Goal: Task Accomplishment & Management: Use online tool/utility

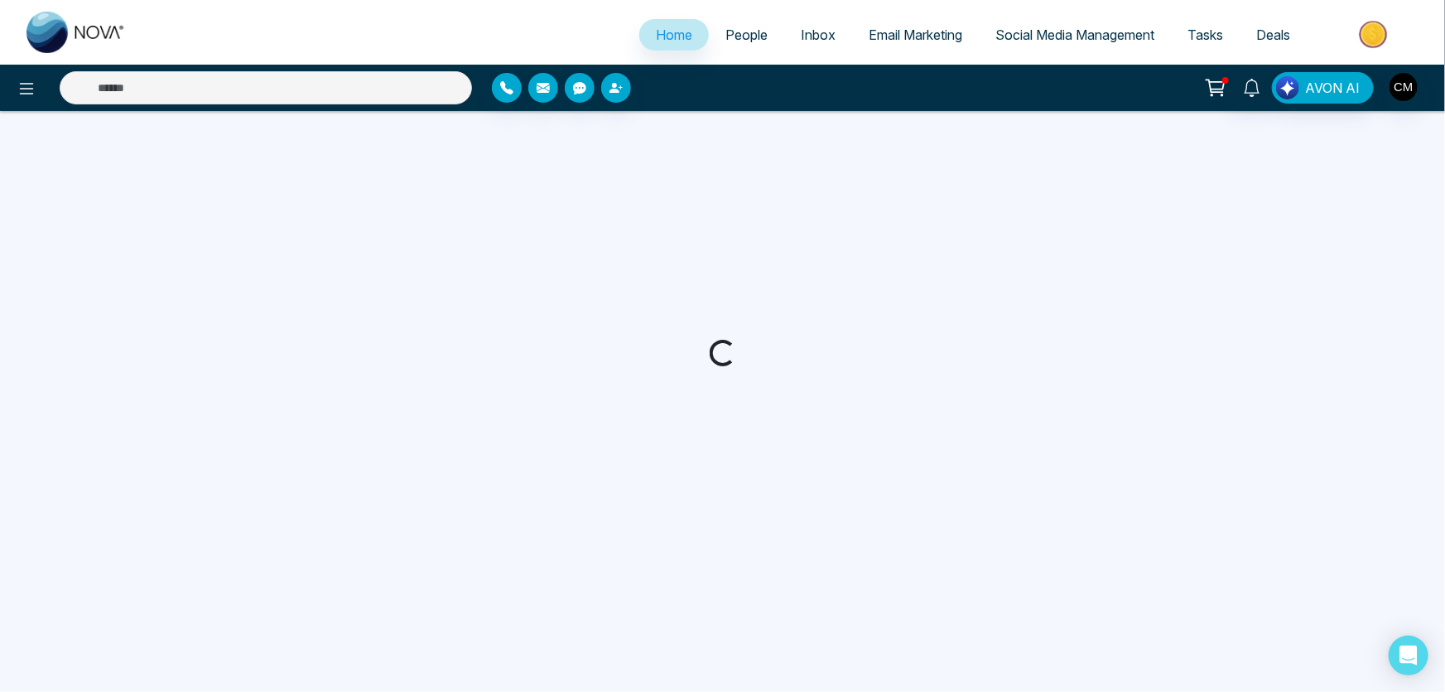
click at [883, 29] on span "Email Marketing" at bounding box center [916, 35] width 94 height 17
select select "*"
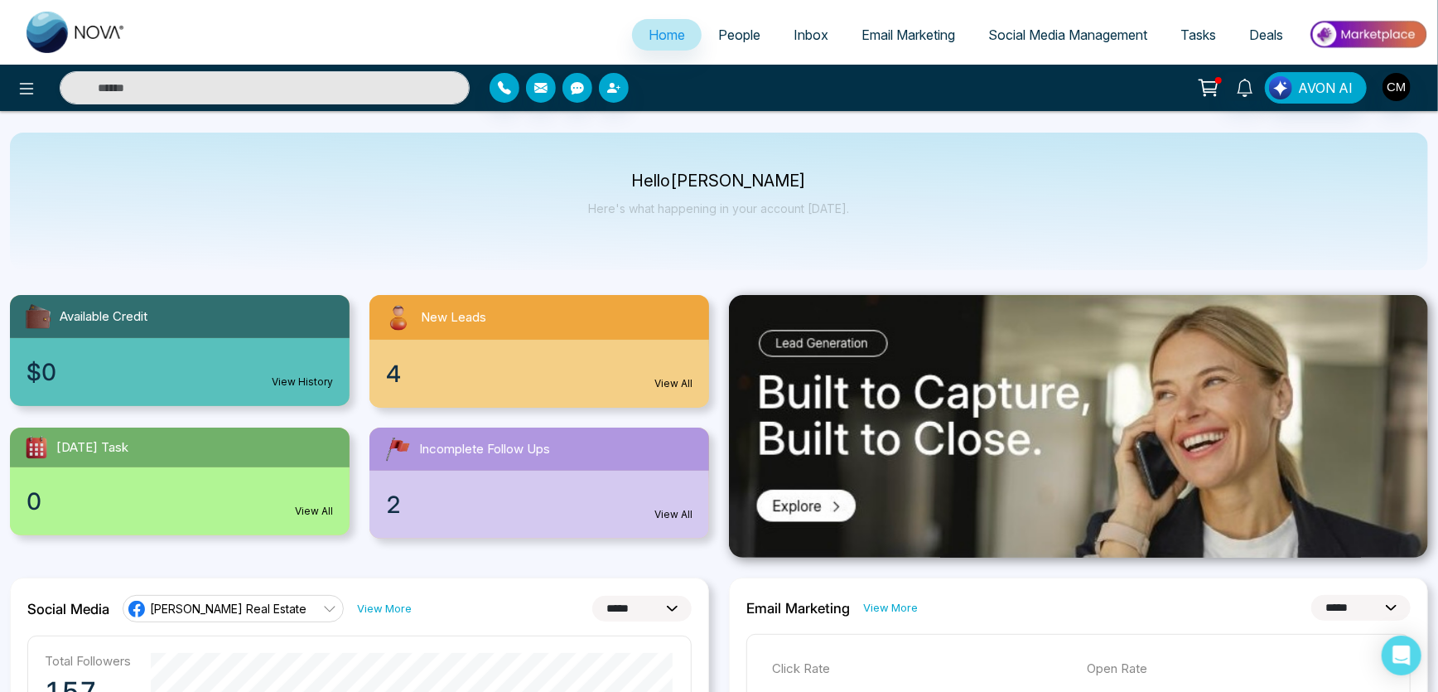
click at [845, 41] on link "Email Marketing" at bounding box center [908, 34] width 127 height 31
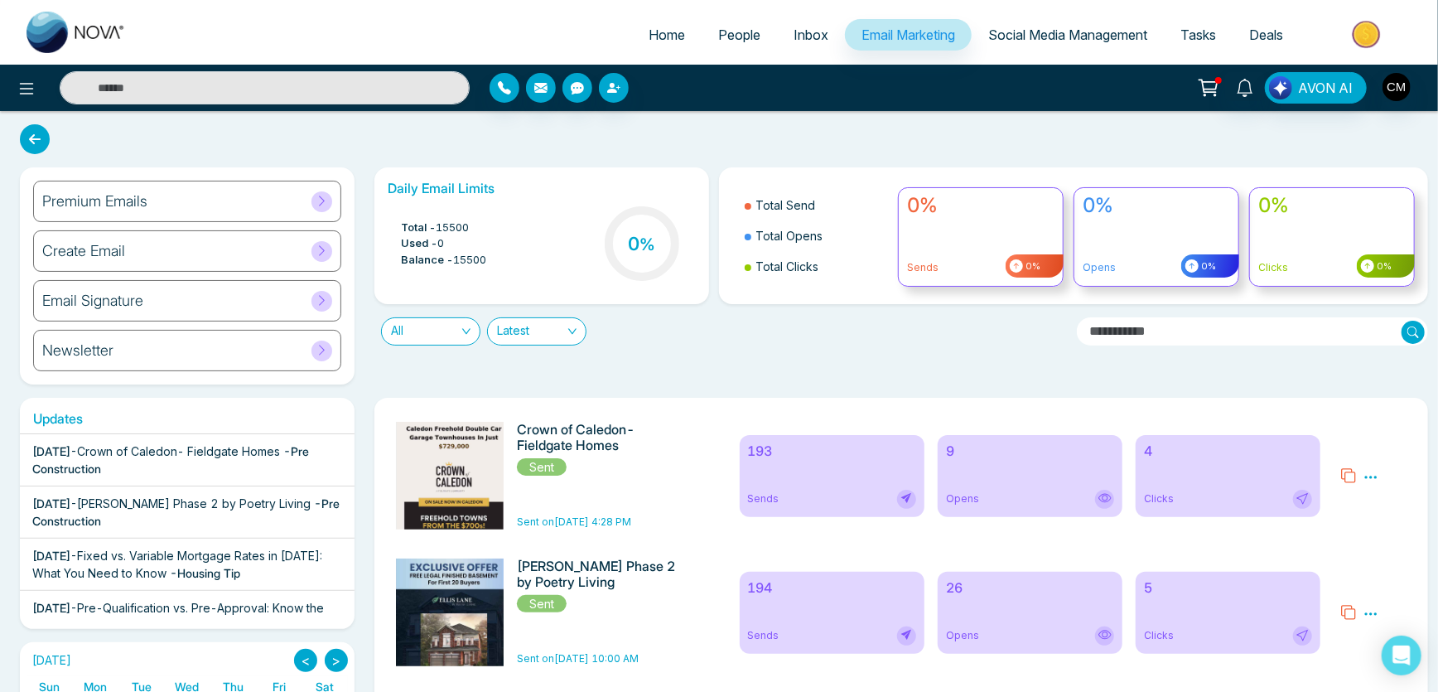
click at [116, 192] on h6 "Premium Emails" at bounding box center [94, 201] width 105 height 18
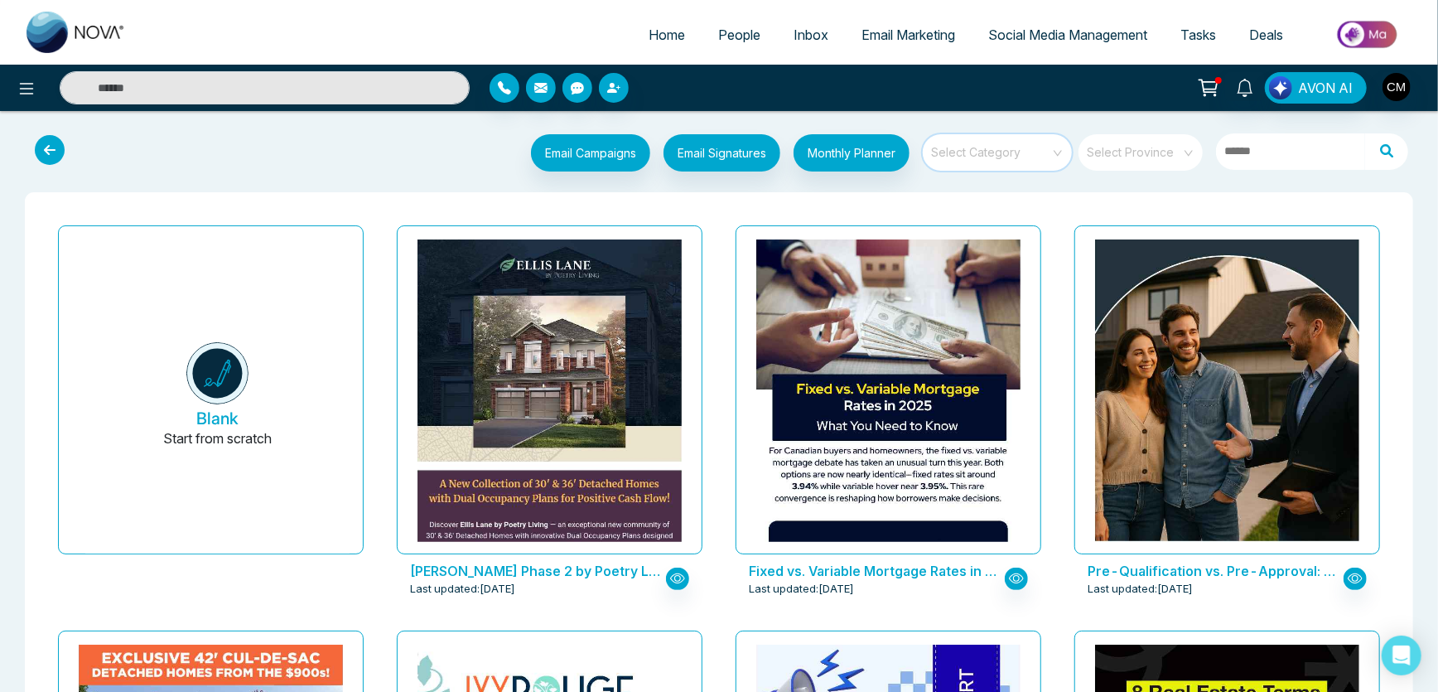
click at [944, 158] on input "search" at bounding box center [991, 146] width 119 height 25
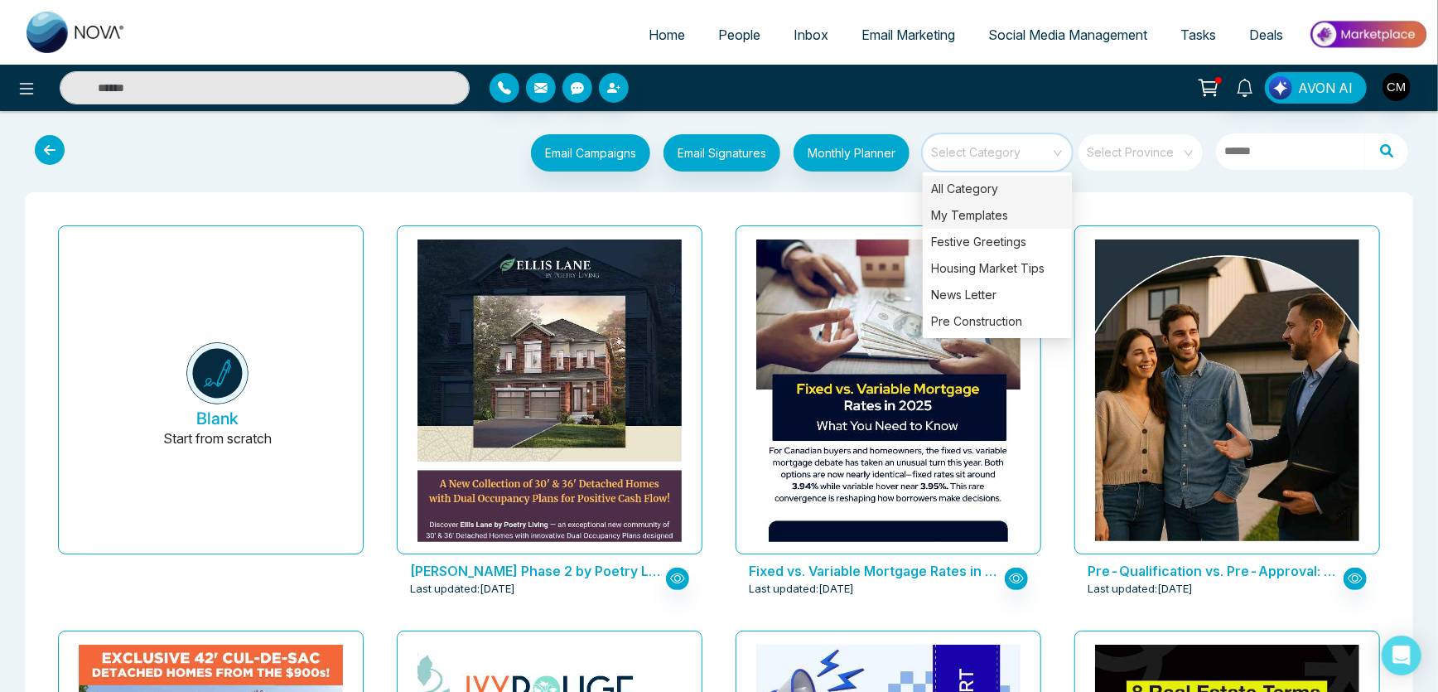
click at [957, 215] on div "My Templates" at bounding box center [997, 215] width 149 height 27
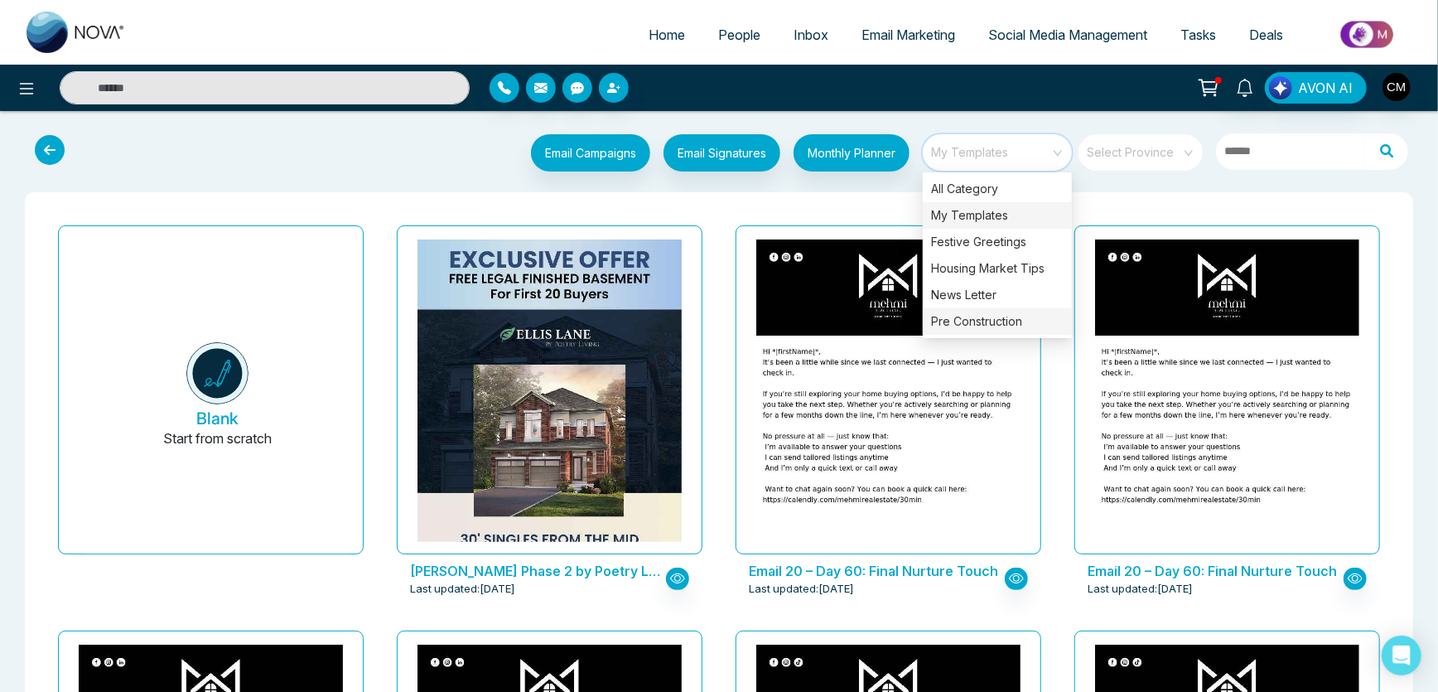
click at [953, 319] on div "Pre Construction" at bounding box center [997, 321] width 149 height 27
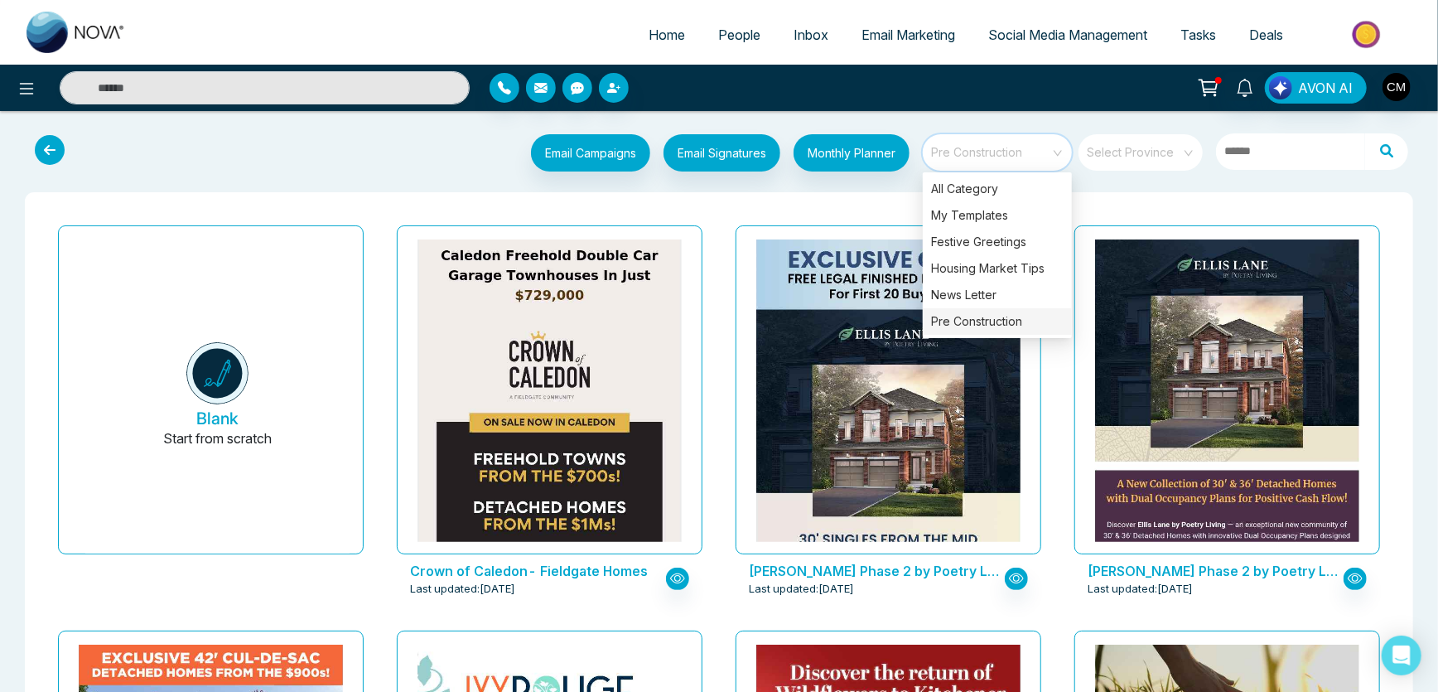
click at [728, 271] on div "[PERSON_NAME] Phase 2 by Poetry Living Last updated: [DATE]" at bounding box center [888, 421] width 339 height 405
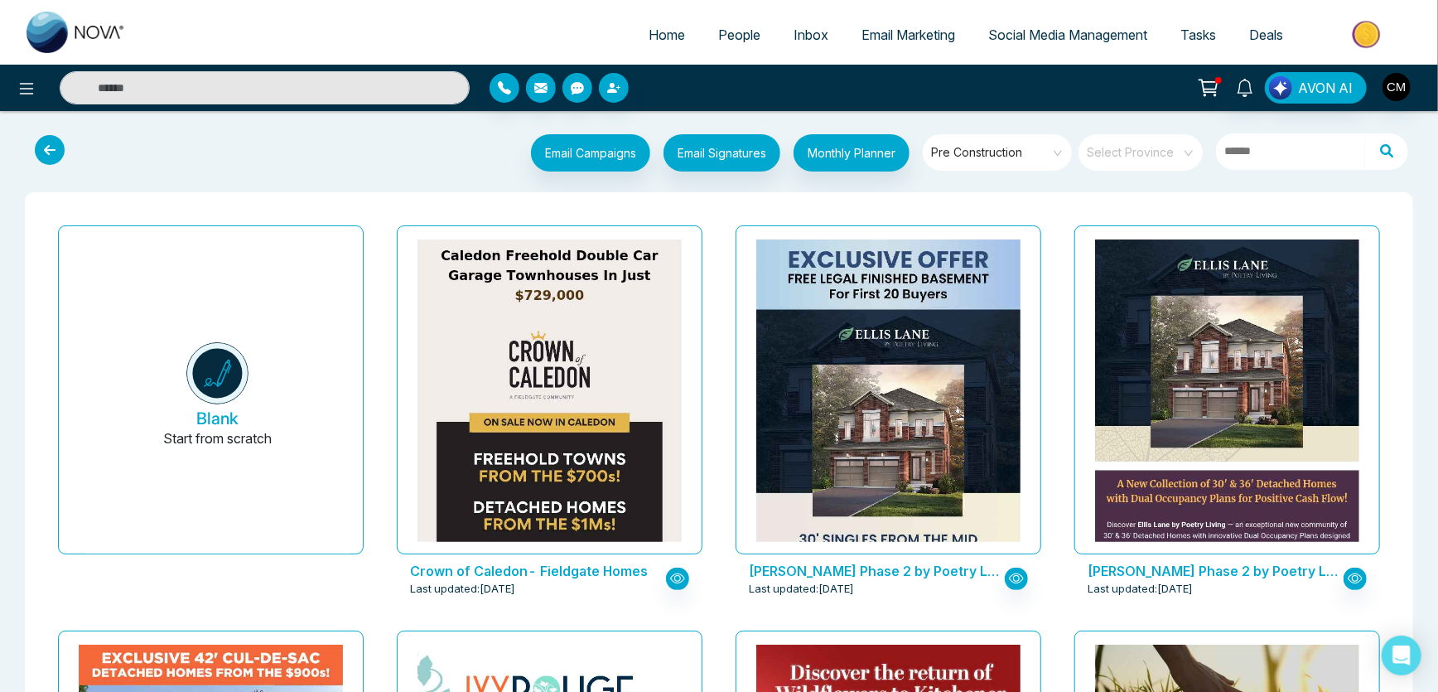
click at [712, 431] on div "Crown of Caledon- Fieldgate Homes Last updated: [DATE]" at bounding box center [549, 421] width 339 height 405
click at [1022, 33] on span "Social Media Management" at bounding box center [1067, 35] width 159 height 17
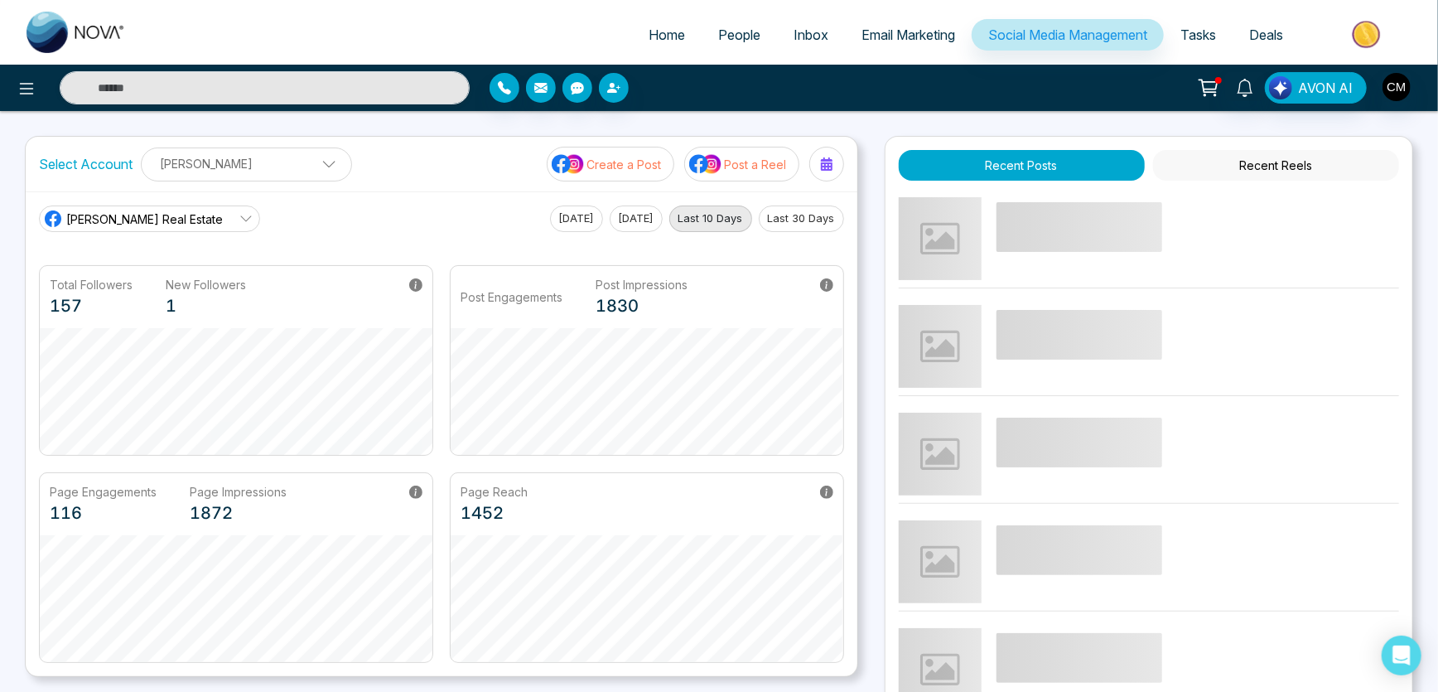
click at [580, 181] on button "Create a Post" at bounding box center [611, 164] width 128 height 35
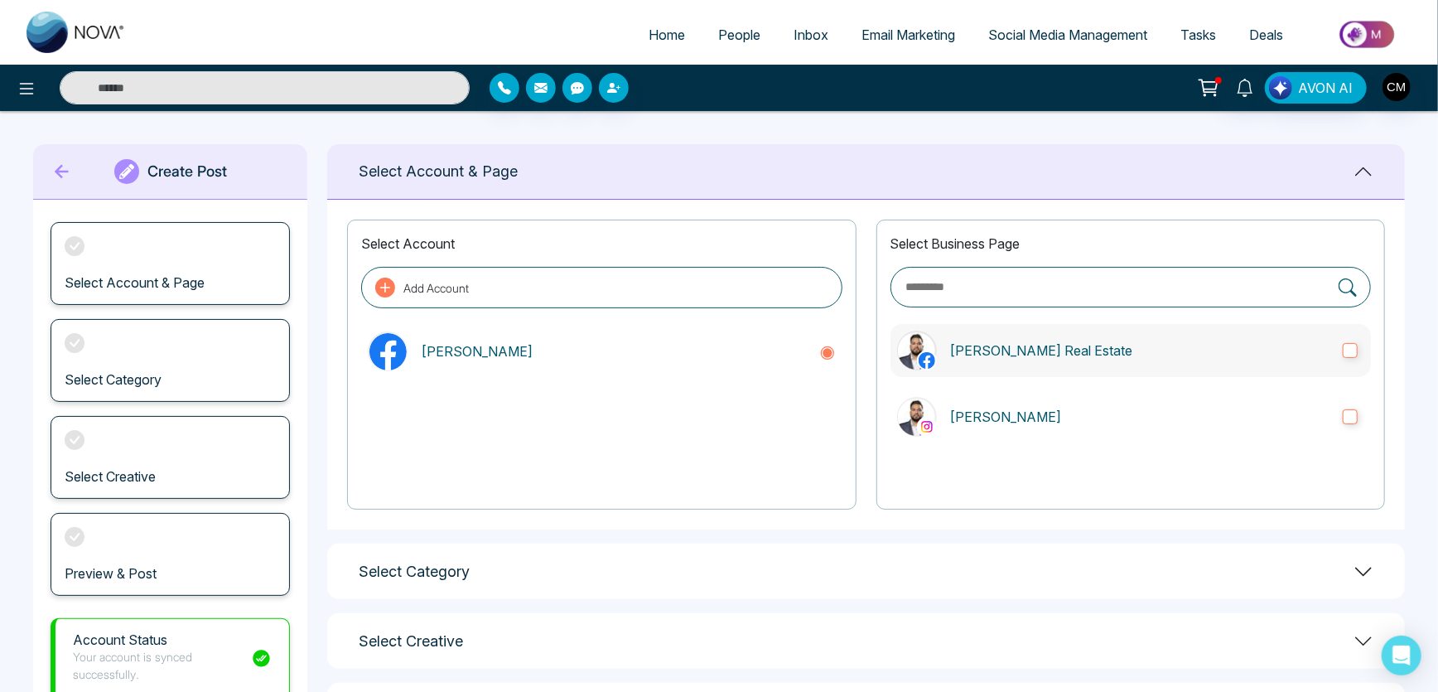
click at [992, 347] on p "[PERSON_NAME] Real Estate" at bounding box center [1140, 350] width 380 height 20
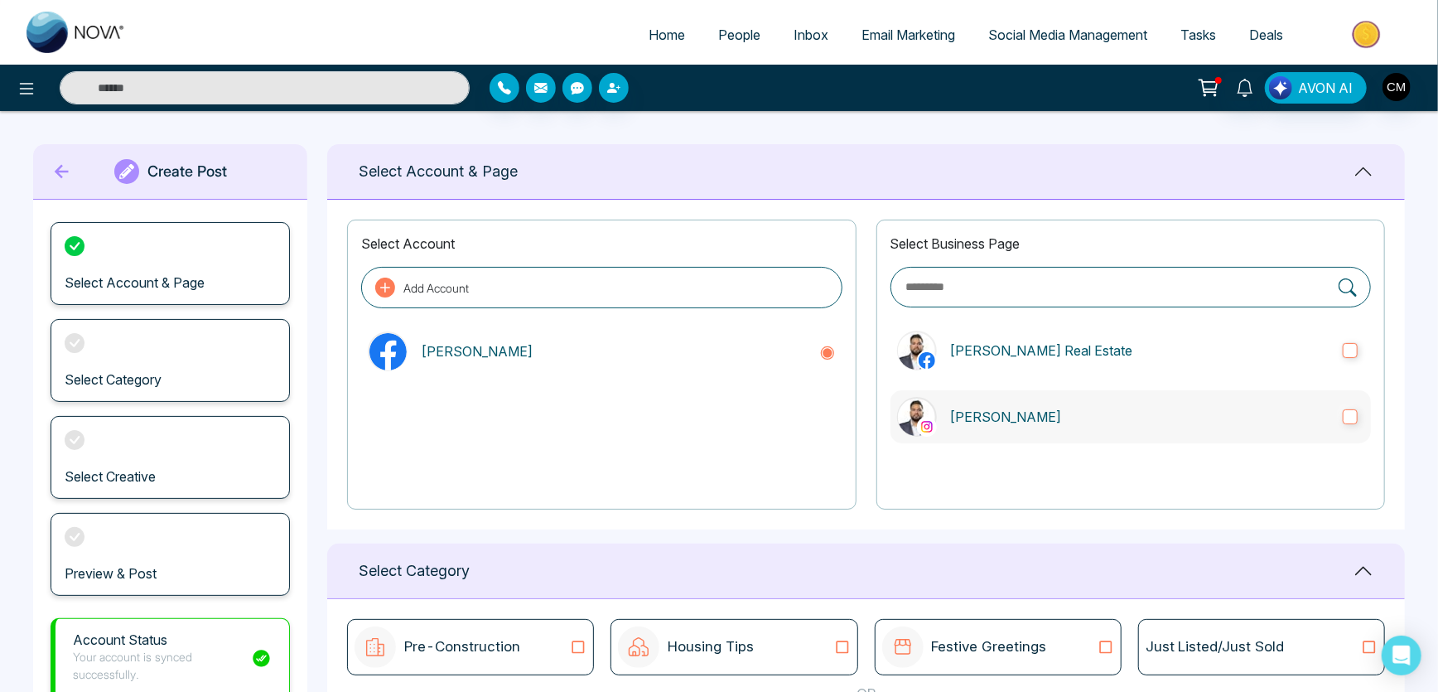
click at [982, 398] on label "[PERSON_NAME]" at bounding box center [1130, 416] width 480 height 53
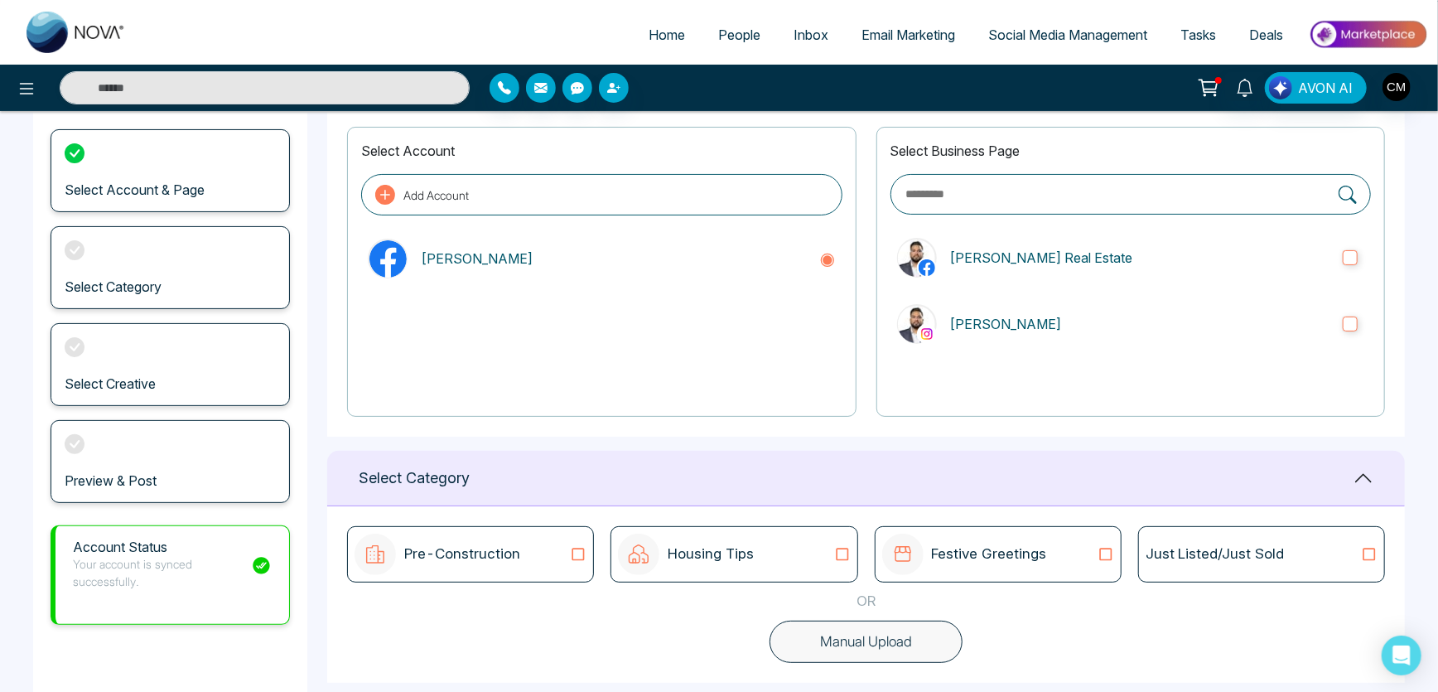
scroll to position [255, 0]
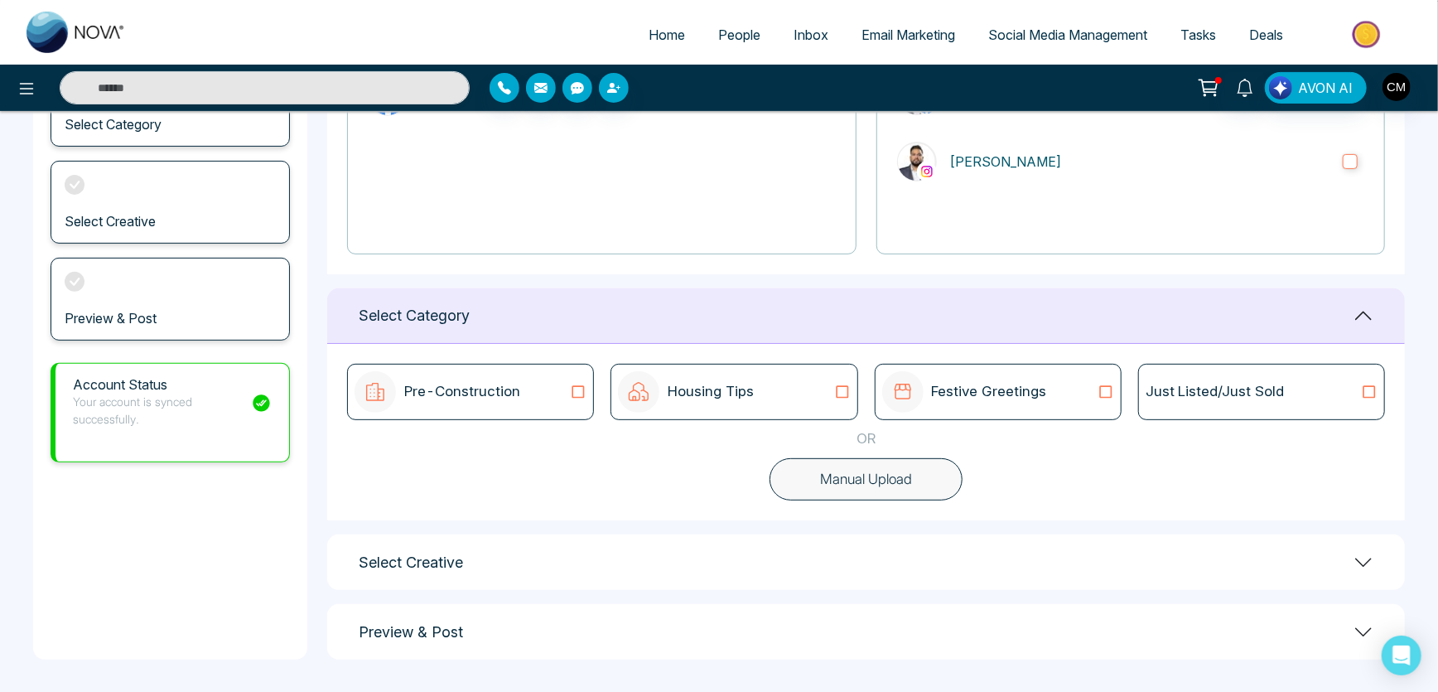
click at [1325, 403] on div "Just Listed/Just Sold" at bounding box center [1261, 392] width 247 height 56
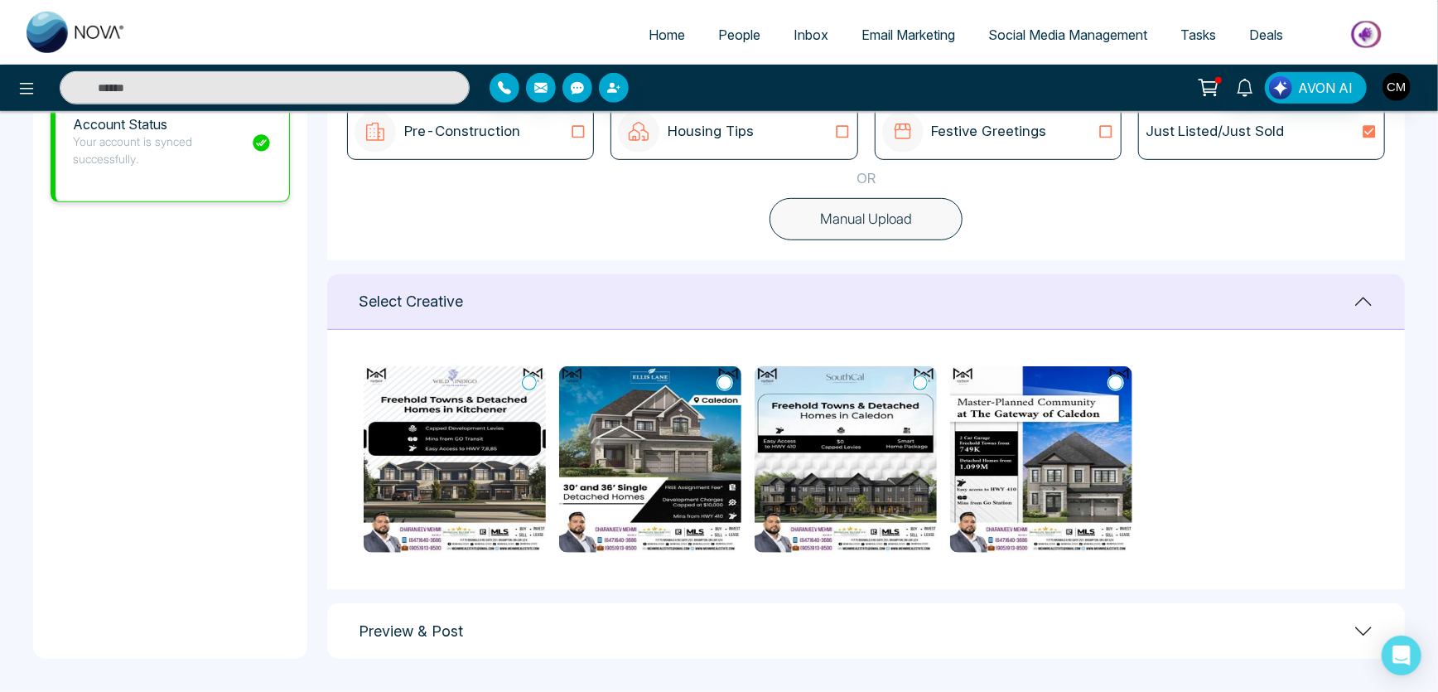
scroll to position [514, 0]
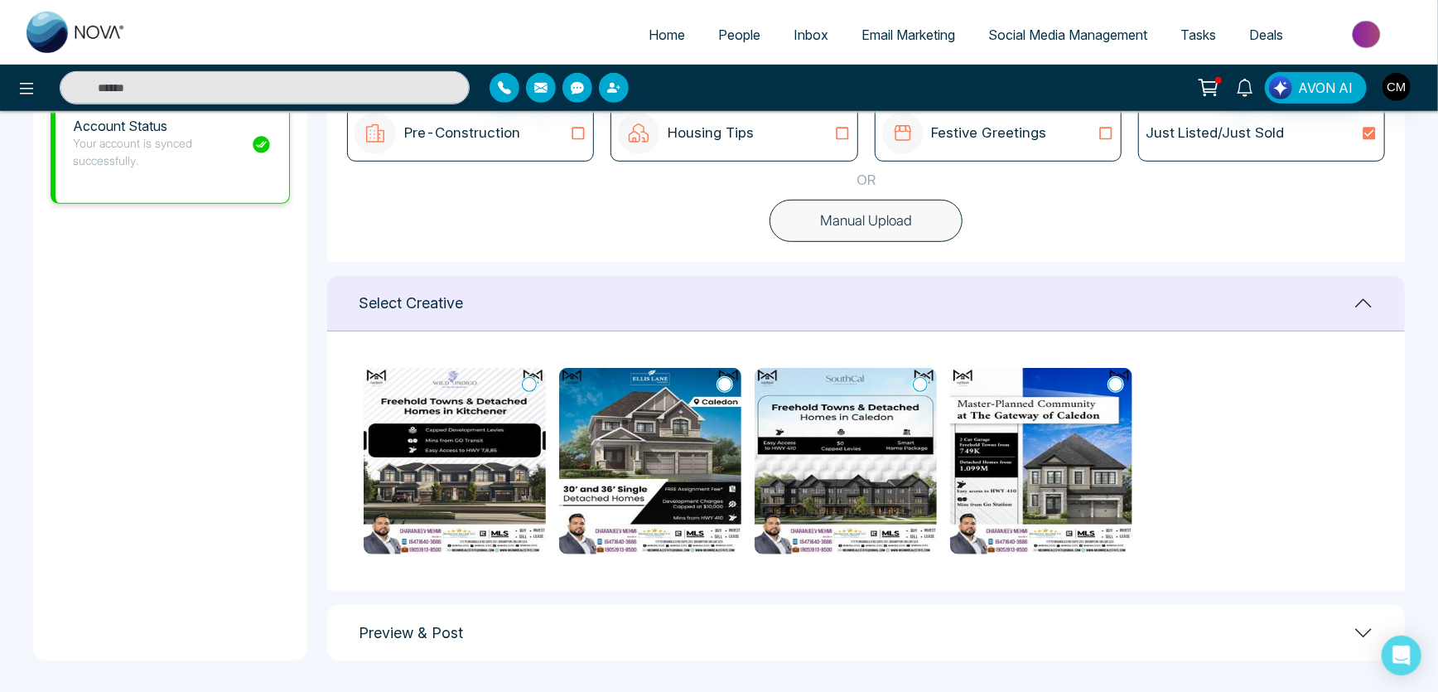
click at [430, 451] on img at bounding box center [455, 461] width 182 height 186
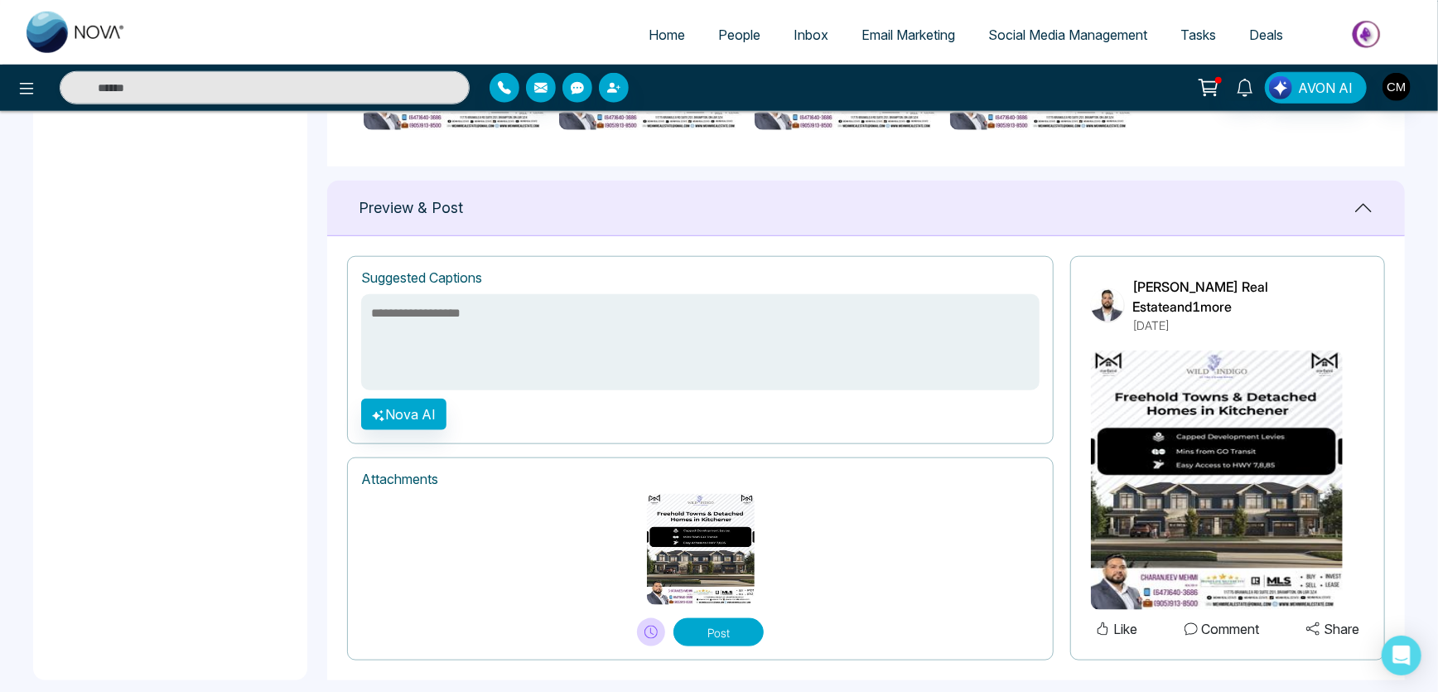
scroll to position [712, 0]
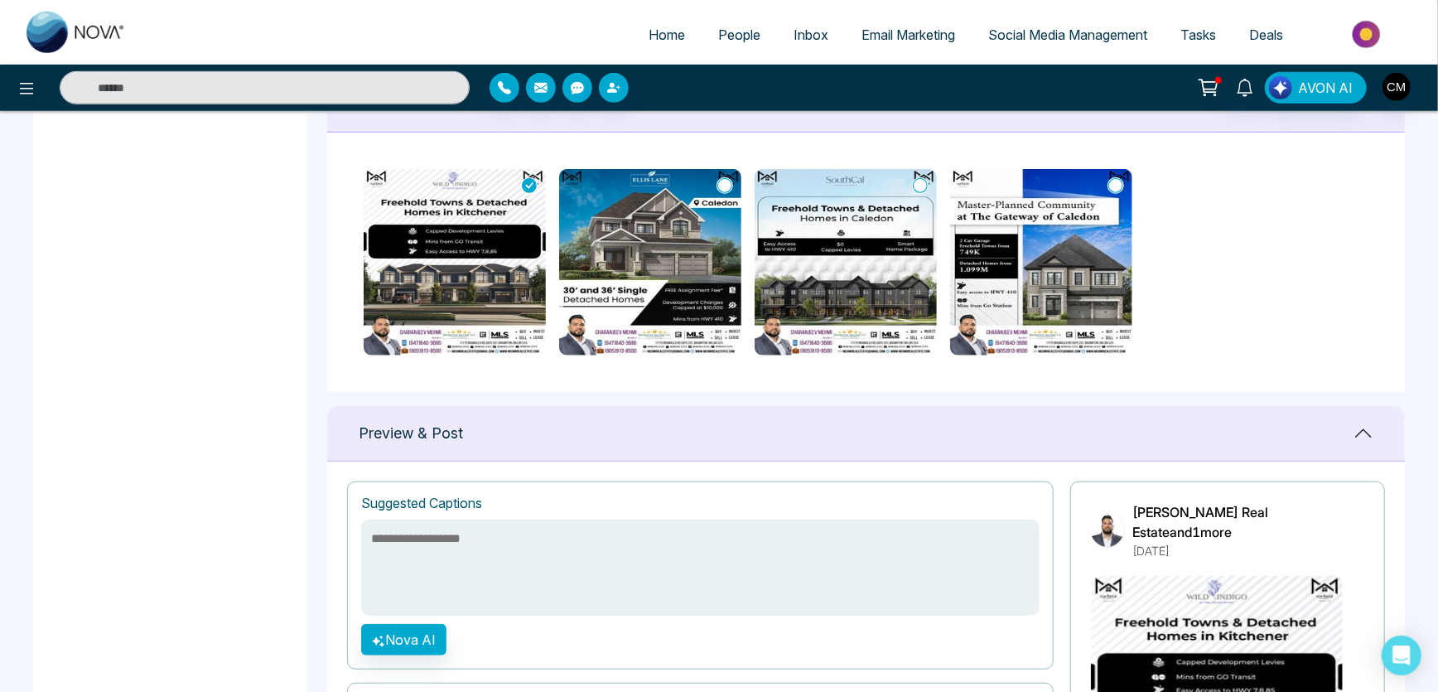
click at [669, 253] on img at bounding box center [650, 262] width 182 height 186
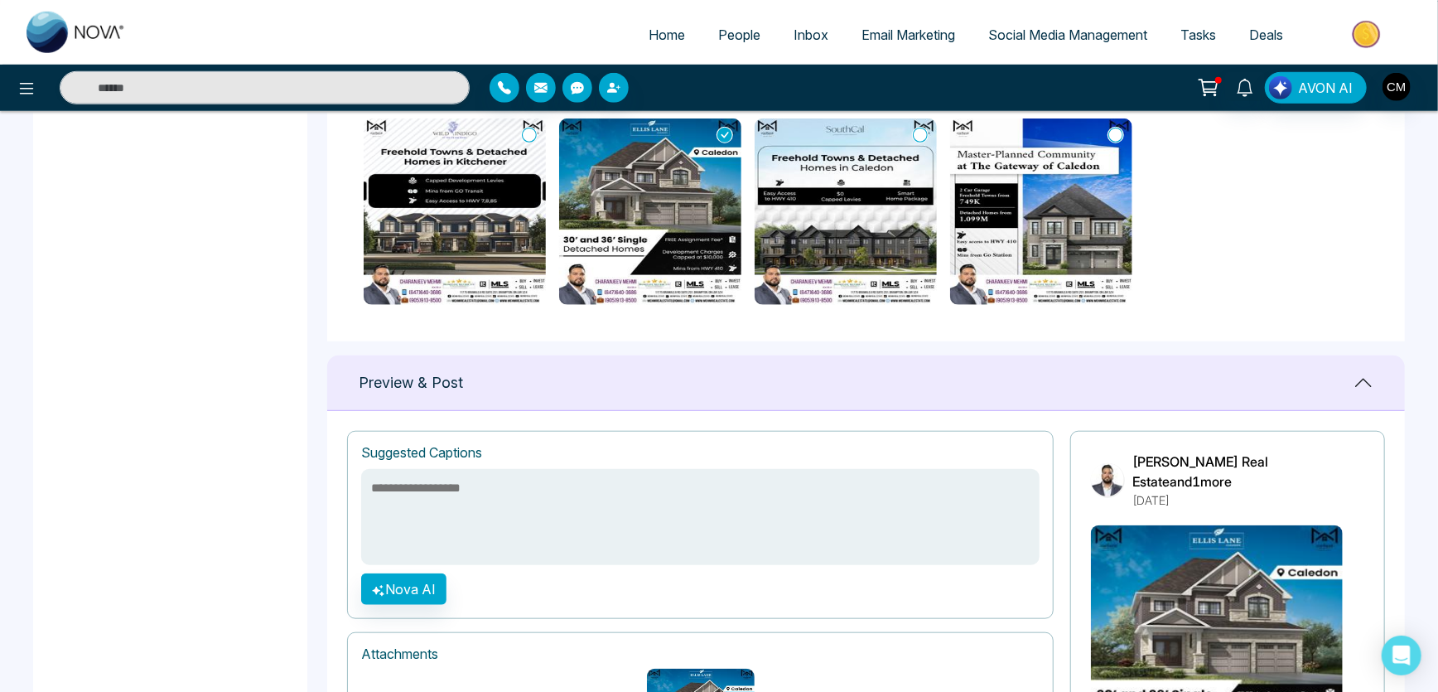
scroll to position [637, 0]
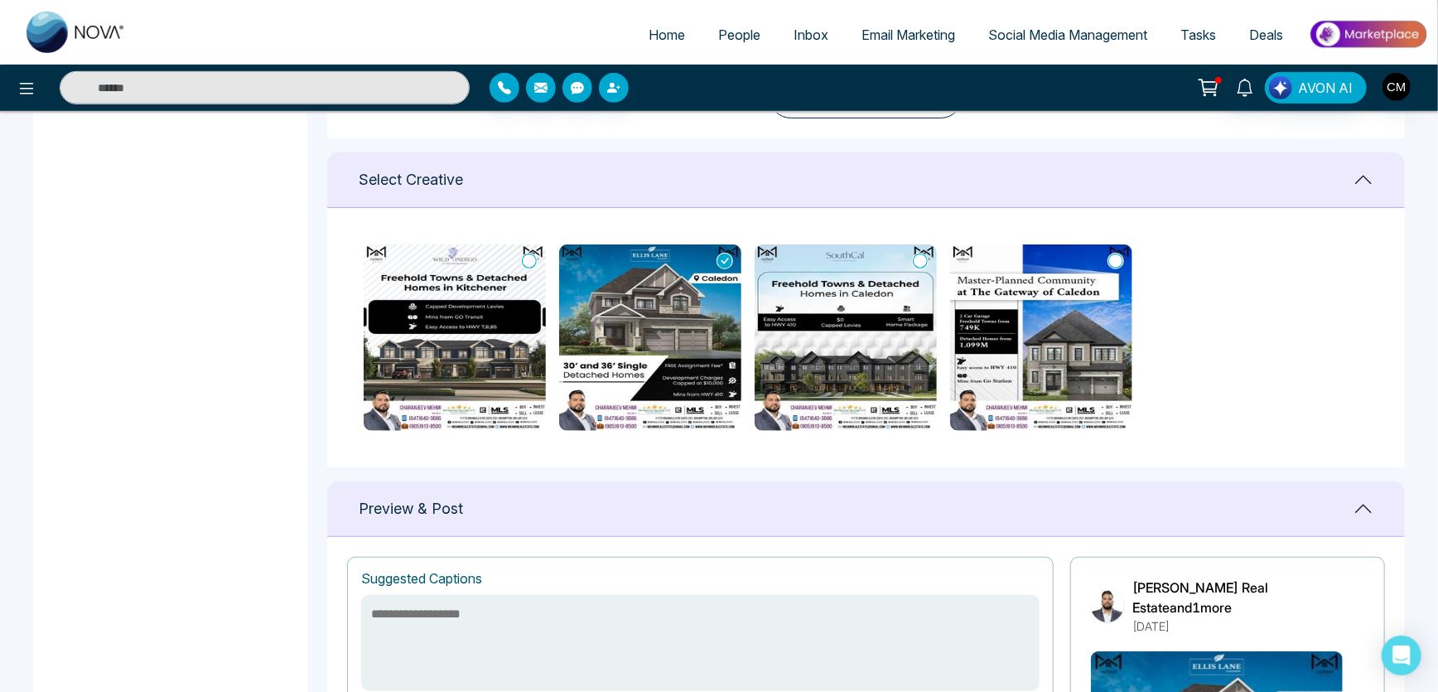
click at [784, 295] on img at bounding box center [846, 337] width 182 height 186
click at [709, 262] on img at bounding box center [650, 337] width 182 height 186
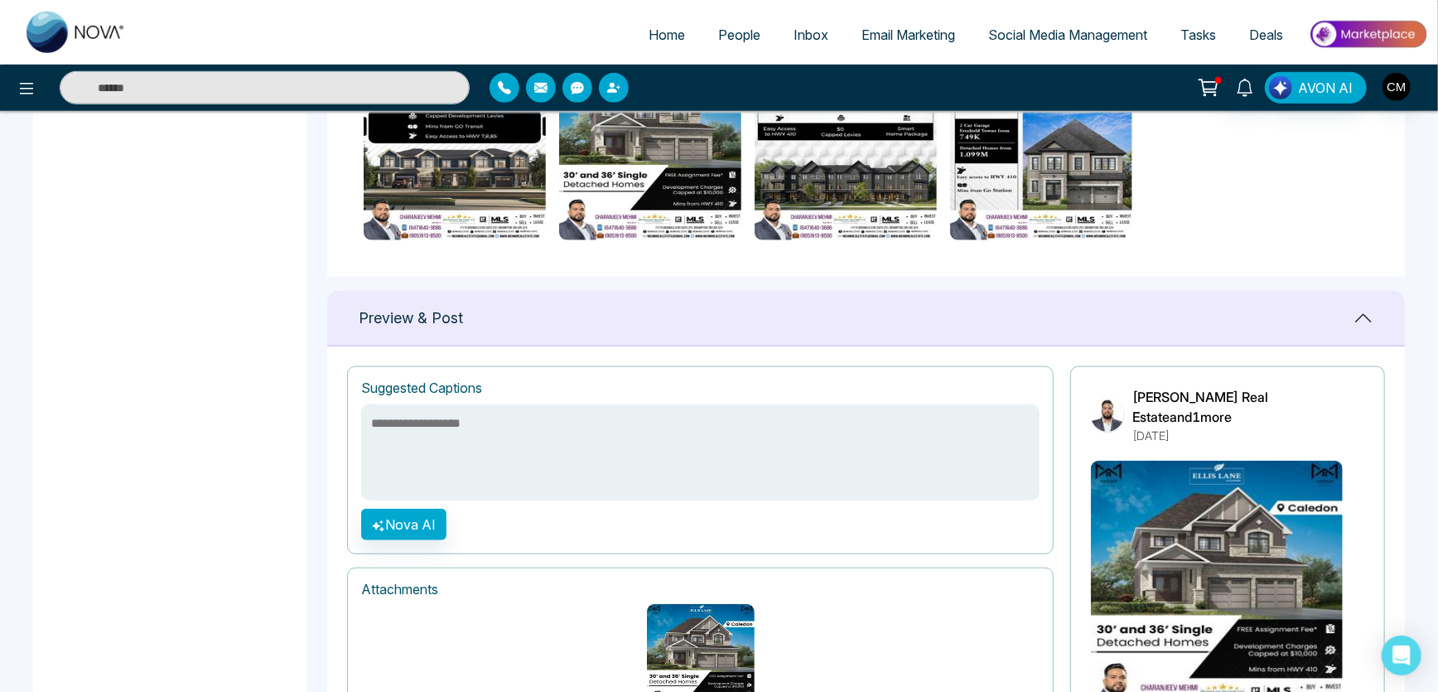
scroll to position [938, 0]
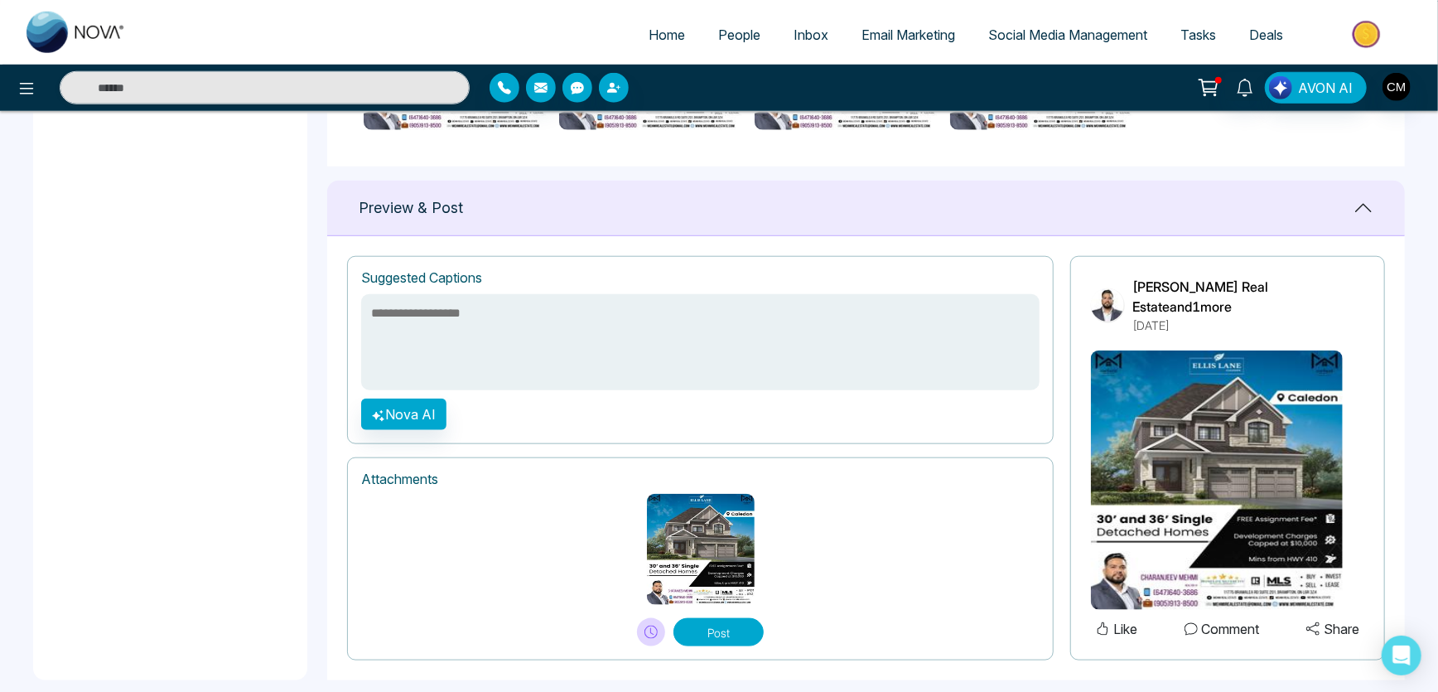
click at [1135, 436] on img at bounding box center [1217, 479] width 252 height 259
